Goal: Information Seeking & Learning: Learn about a topic

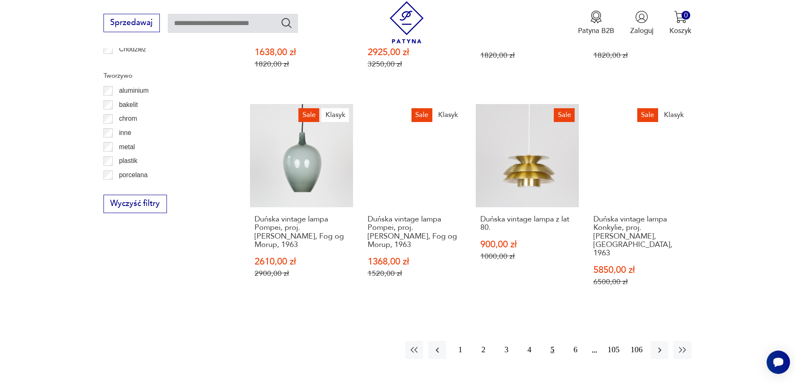
scroll to position [1124, 0]
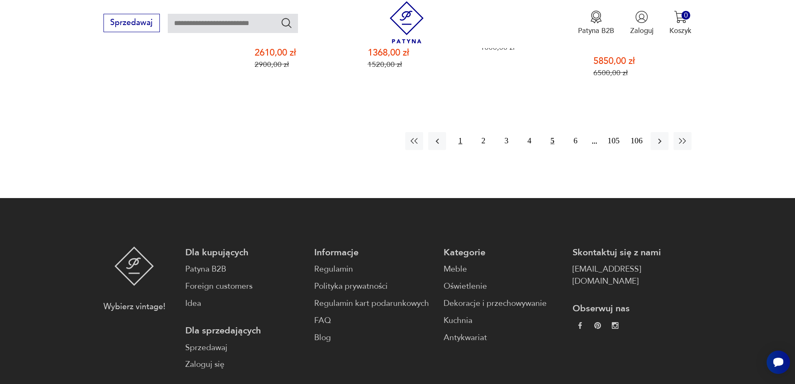
click at [457, 132] on button "1" at bounding box center [460, 141] width 18 height 18
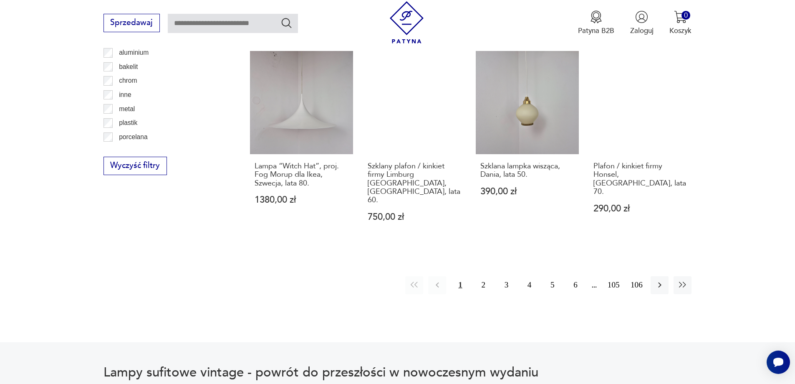
scroll to position [957, 0]
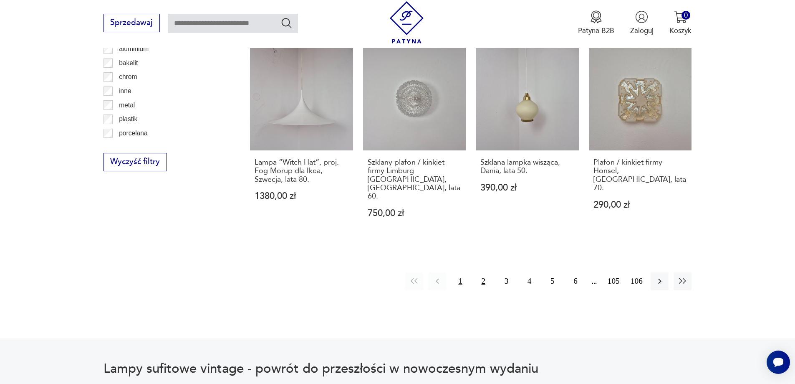
click at [484, 272] on button "2" at bounding box center [484, 281] width 18 height 18
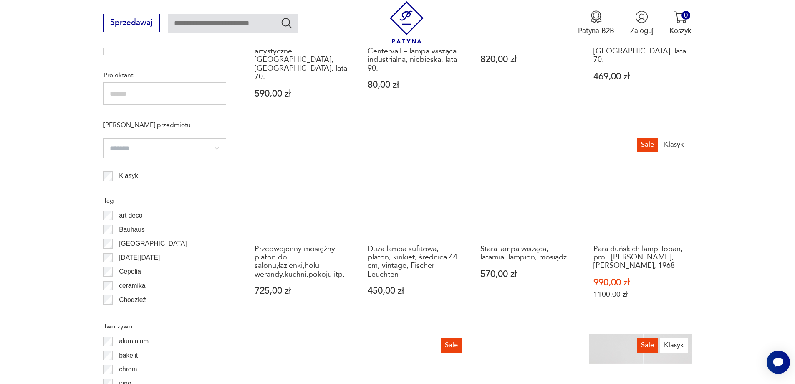
scroll to position [874, 0]
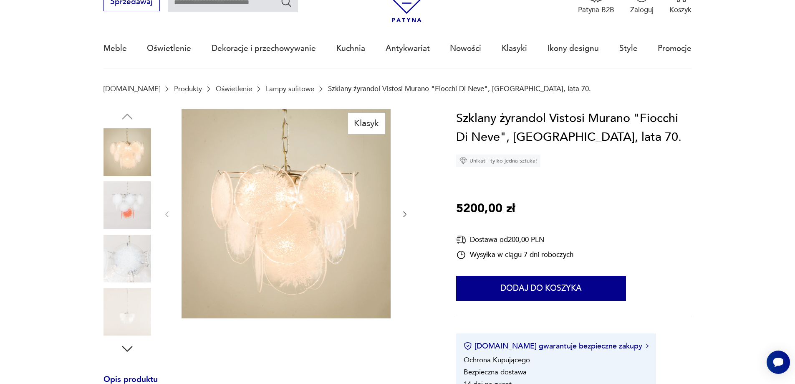
scroll to position [83, 0]
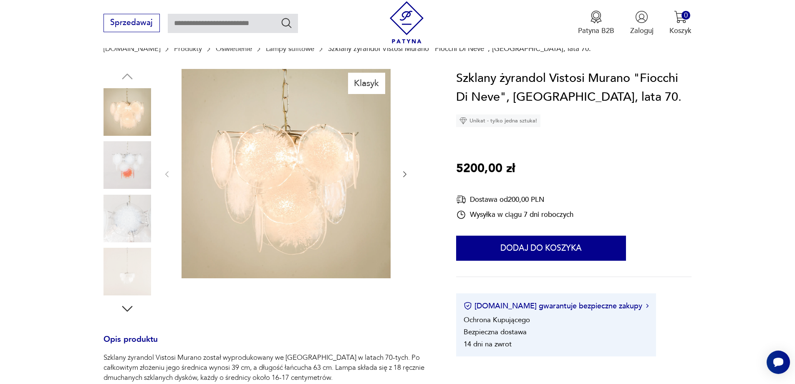
click at [129, 176] on img at bounding box center [128, 165] width 48 height 48
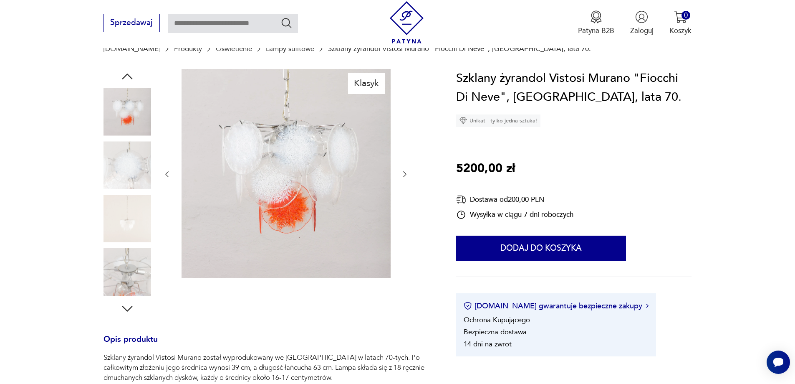
click at [129, 176] on img at bounding box center [128, 165] width 48 height 48
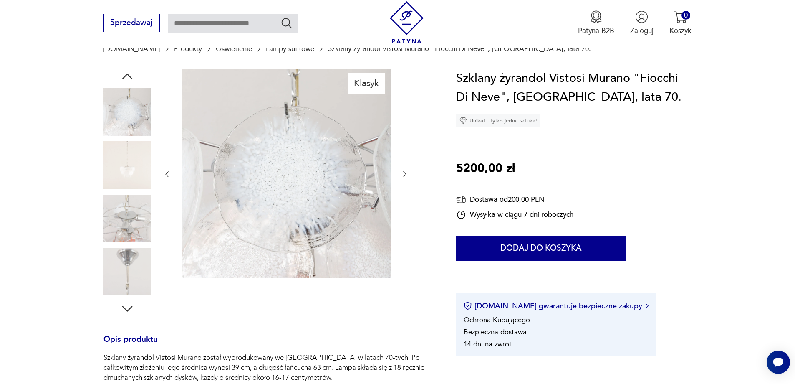
click at [138, 185] on img at bounding box center [128, 165] width 48 height 48
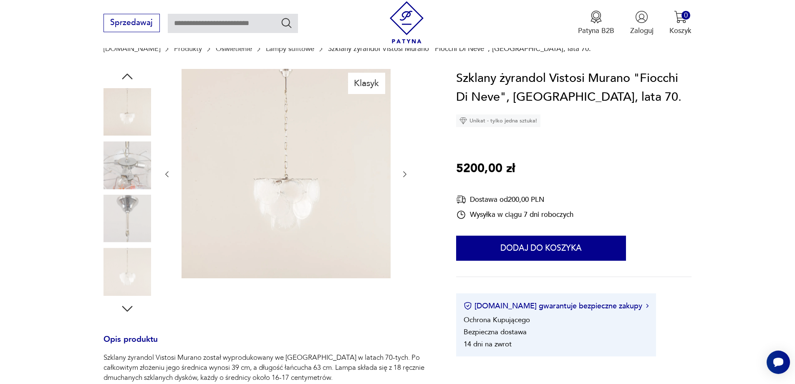
click at [139, 172] on img at bounding box center [128, 165] width 48 height 48
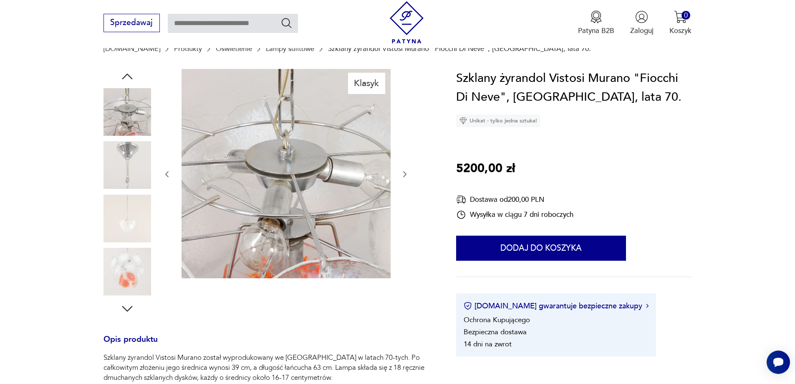
click at [164, 158] on div at bounding box center [286, 174] width 246 height 211
click at [111, 285] on img at bounding box center [128, 271] width 48 height 48
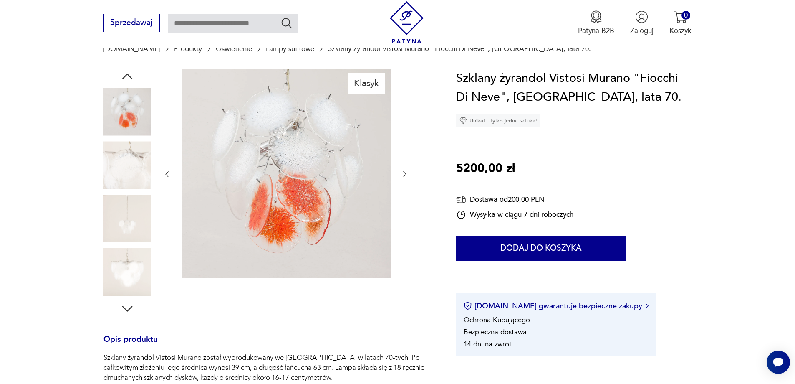
click at [135, 189] on img at bounding box center [128, 165] width 48 height 48
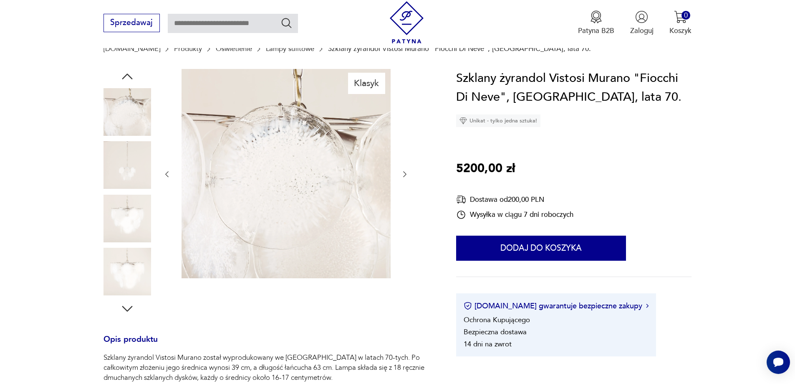
click at [135, 187] on img at bounding box center [128, 165] width 48 height 48
